Goal: Transaction & Acquisition: Subscribe to service/newsletter

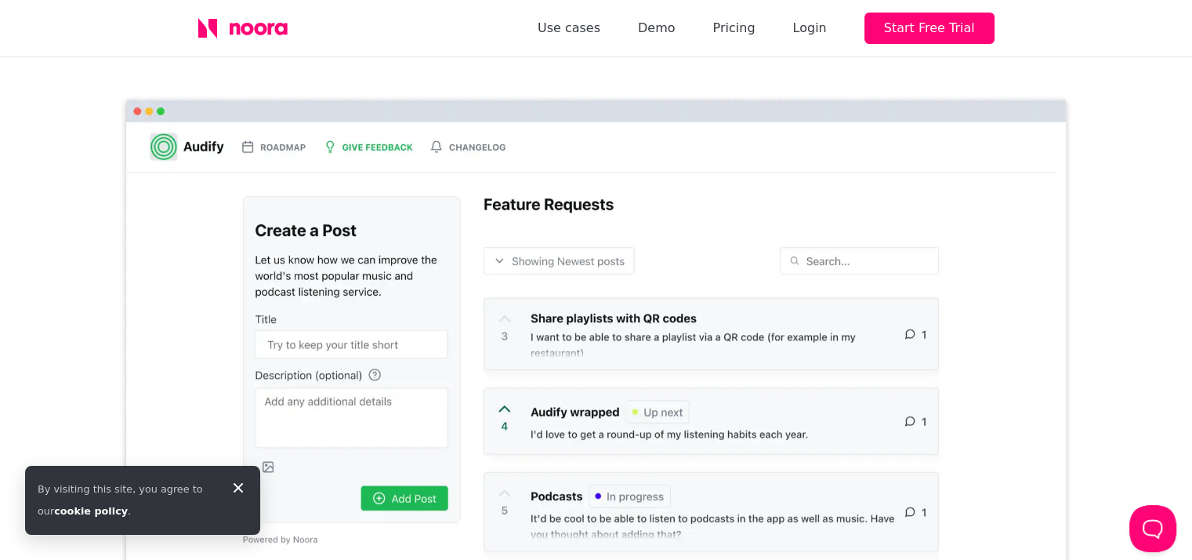
scroll to position [392, 0]
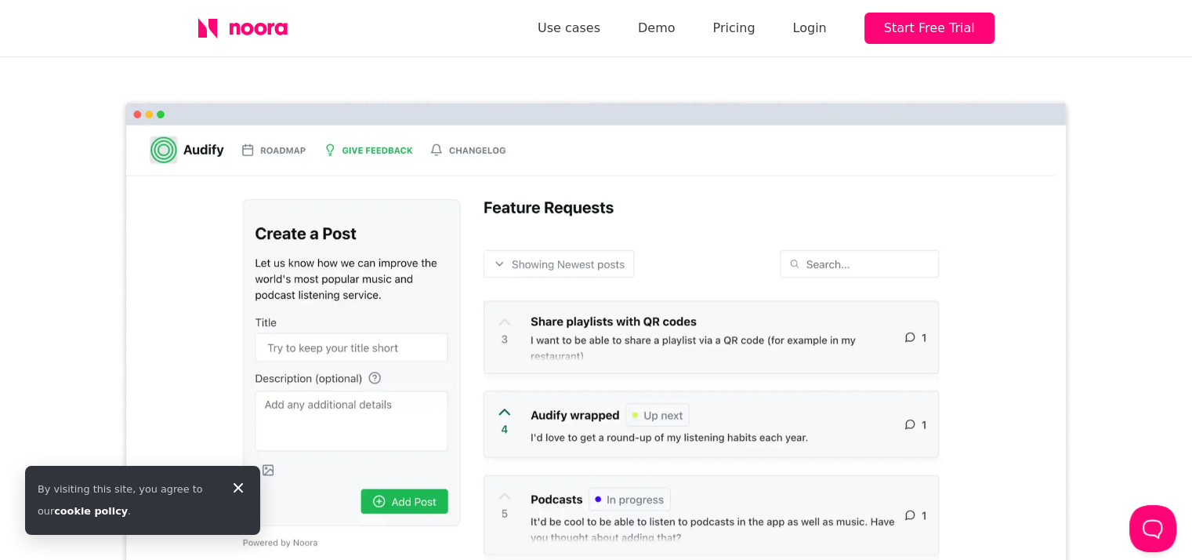
click at [235, 483] on icon at bounding box center [238, 487] width 19 height 19
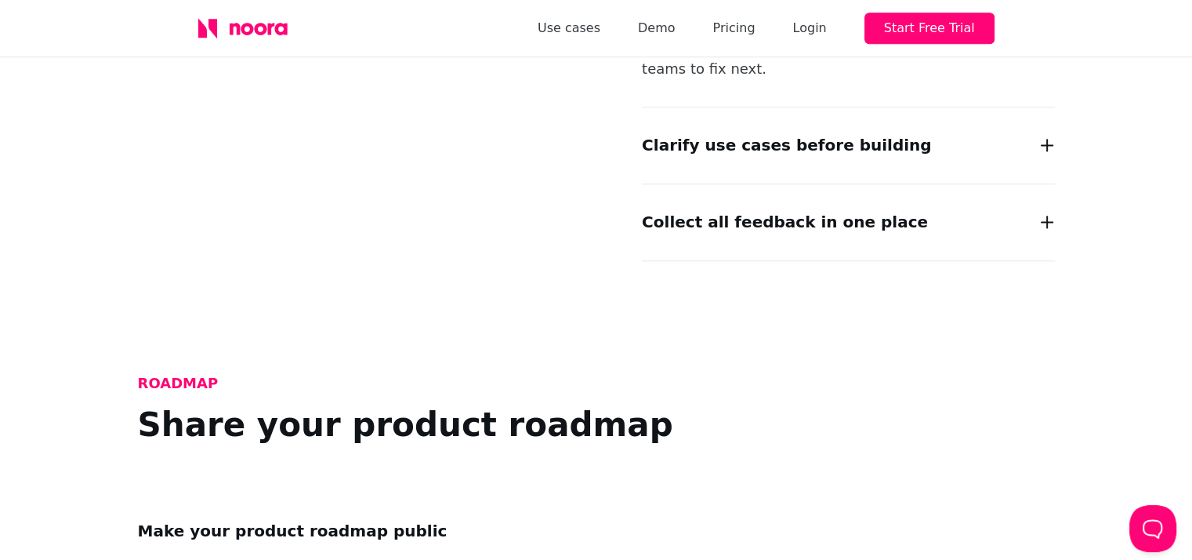
scroll to position [1646, 0]
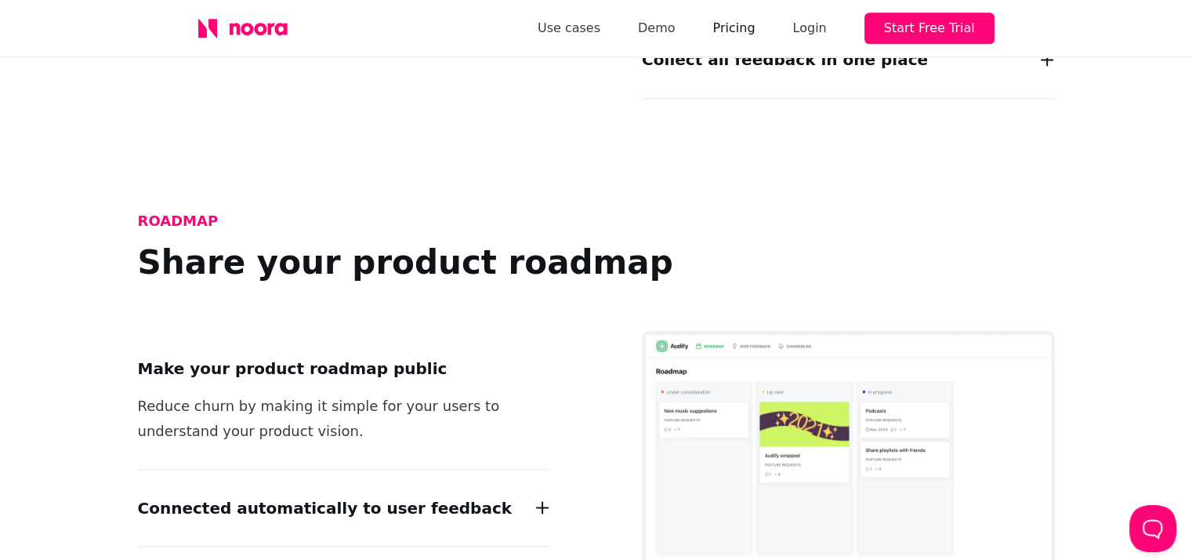
click at [749, 29] on link "Pricing" at bounding box center [733, 28] width 42 height 22
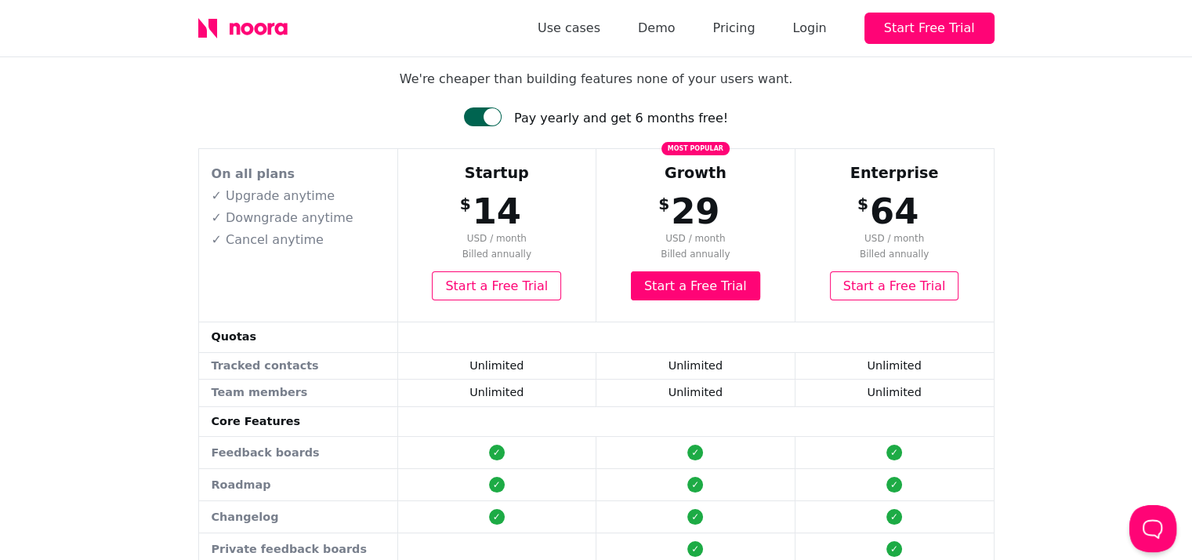
scroll to position [157, 0]
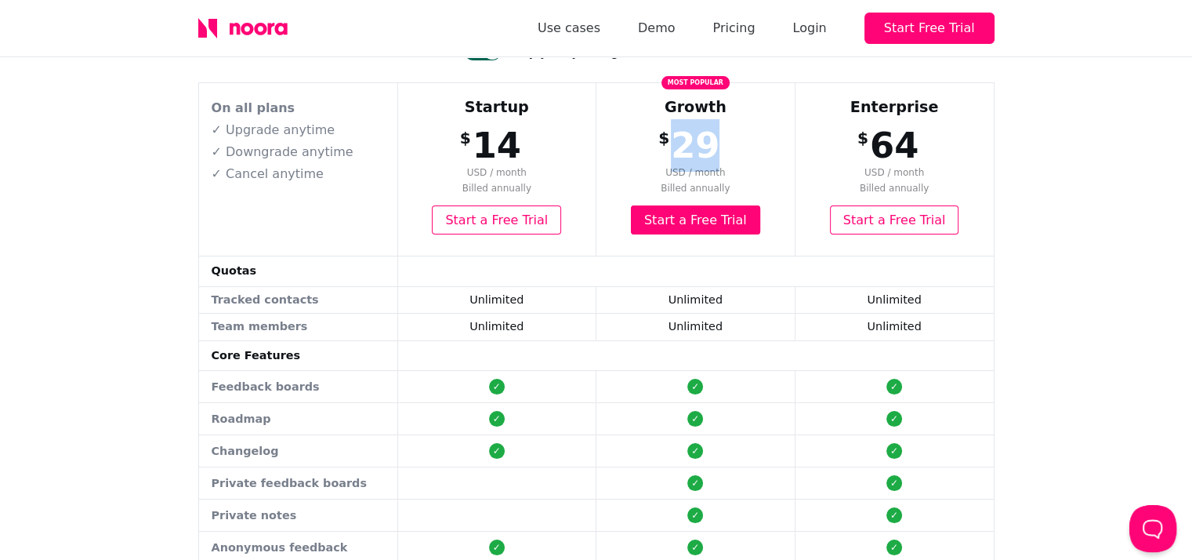
drag, startPoint x: 677, startPoint y: 141, endPoint x: 712, endPoint y: 139, distance: 34.6
click at [712, 139] on span "29" at bounding box center [695, 146] width 49 height 42
copy span "29"
click at [707, 297] on td "Unlimited" at bounding box center [695, 299] width 199 height 27
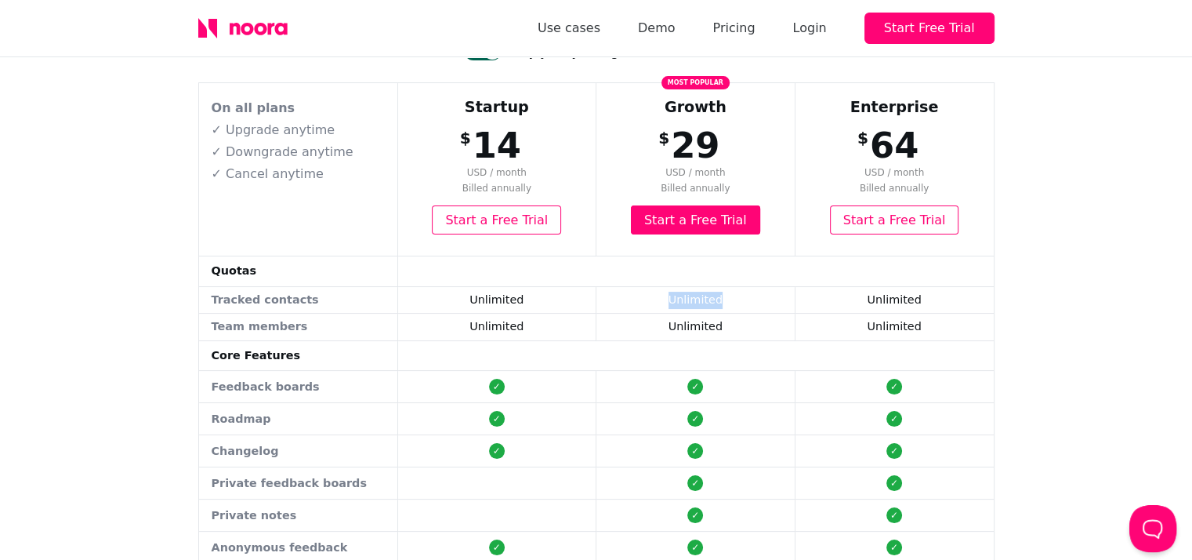
copy td "Unlimited"
click at [621, 353] on td at bounding box center [695, 355] width 596 height 31
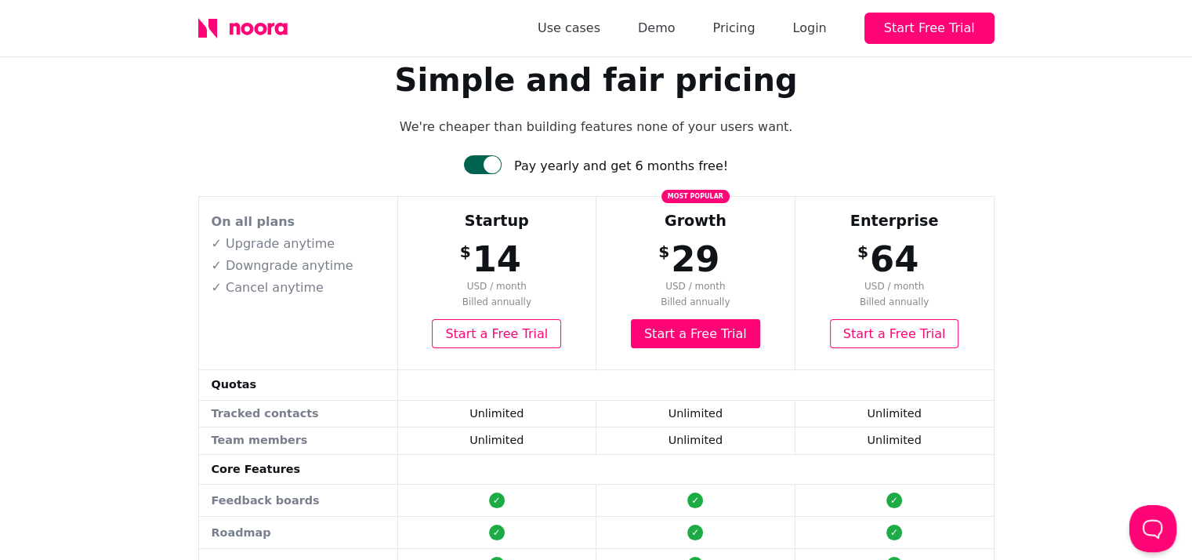
scroll to position [0, 0]
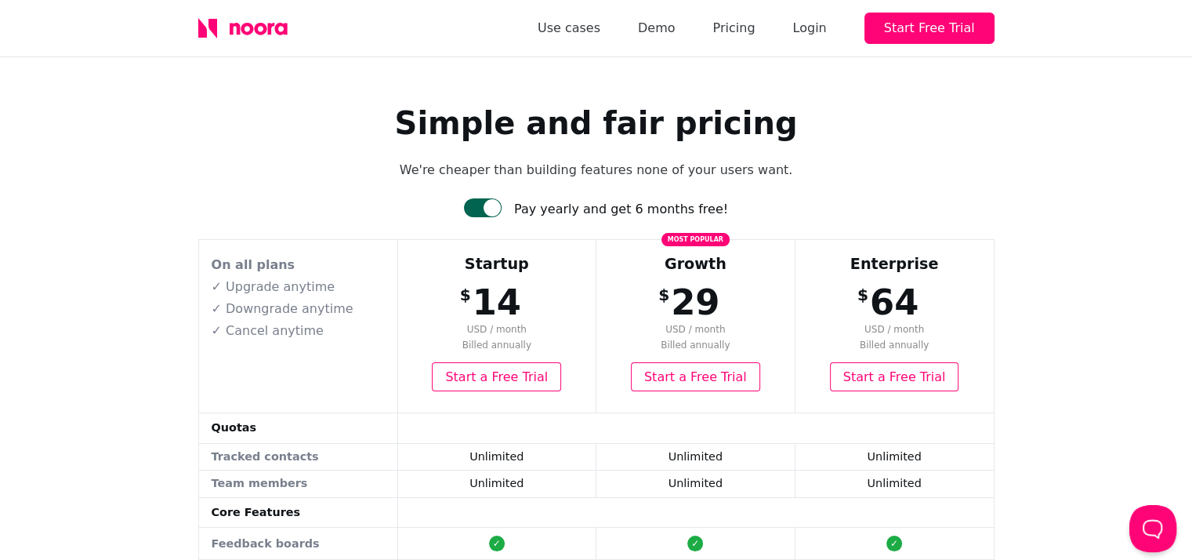
click at [688, 378] on link "Start a Free Trial" at bounding box center [695, 376] width 129 height 29
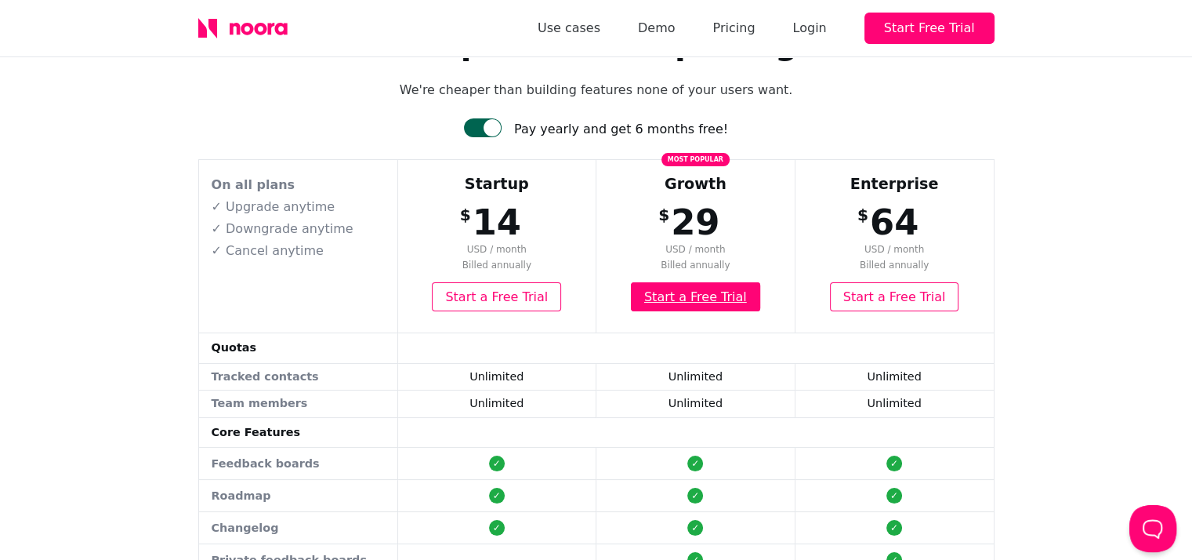
scroll to position [78, 0]
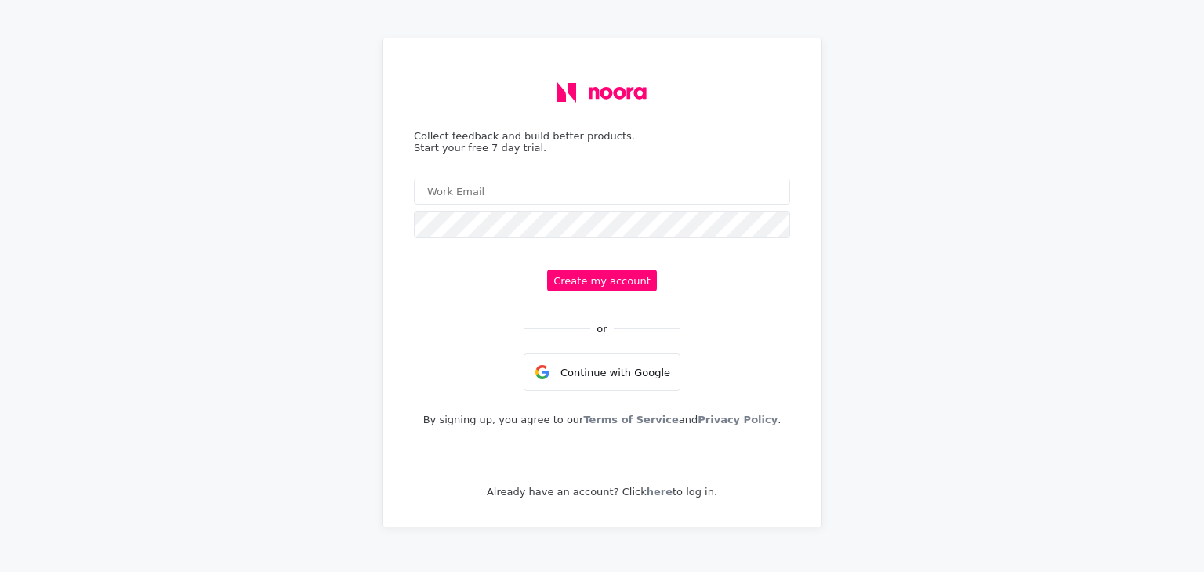
click at [563, 205] on input "email" at bounding box center [602, 192] width 376 height 26
click at [618, 375] on div "Continue with Google" at bounding box center [601, 372] width 157 height 38
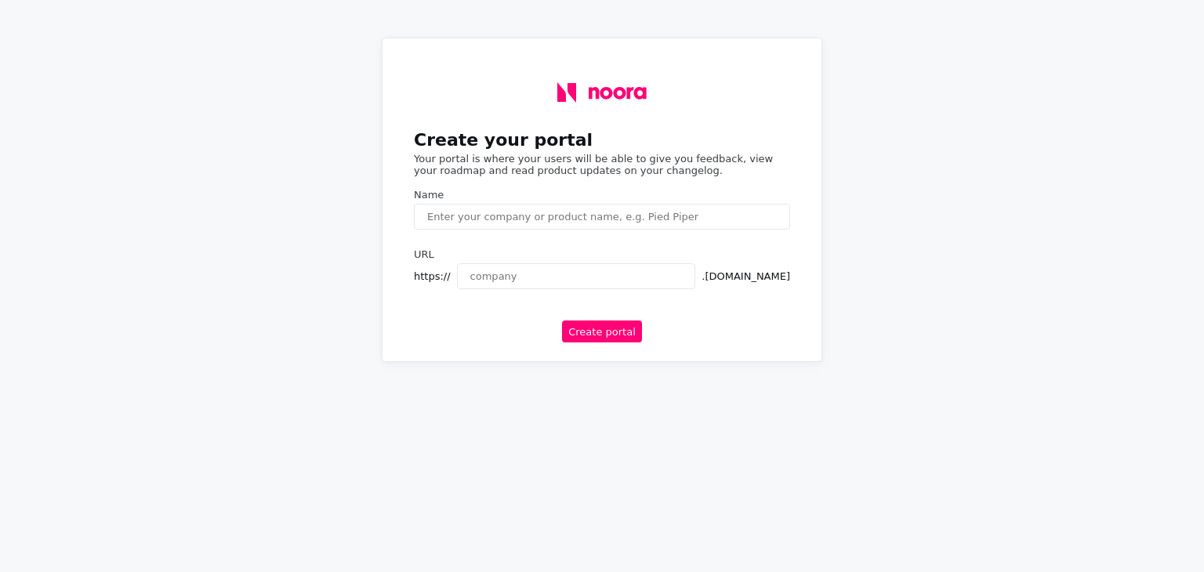
click at [557, 236] on div "Name" at bounding box center [602, 212] width 376 height 47
click at [534, 216] on input "text" at bounding box center [602, 217] width 376 height 26
type input "d"
click at [552, 289] on input "text" at bounding box center [576, 276] width 239 height 26
type input "d"
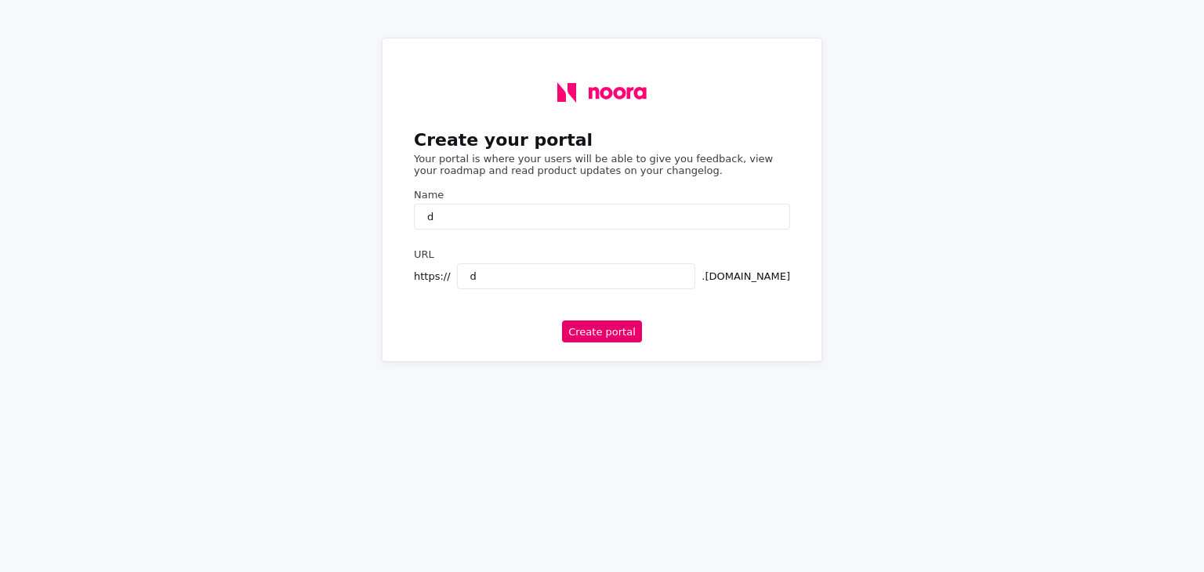
click at [595, 342] on button "Create portal" at bounding box center [602, 332] width 80 height 22
